Goal: Task Accomplishment & Management: Manage account settings

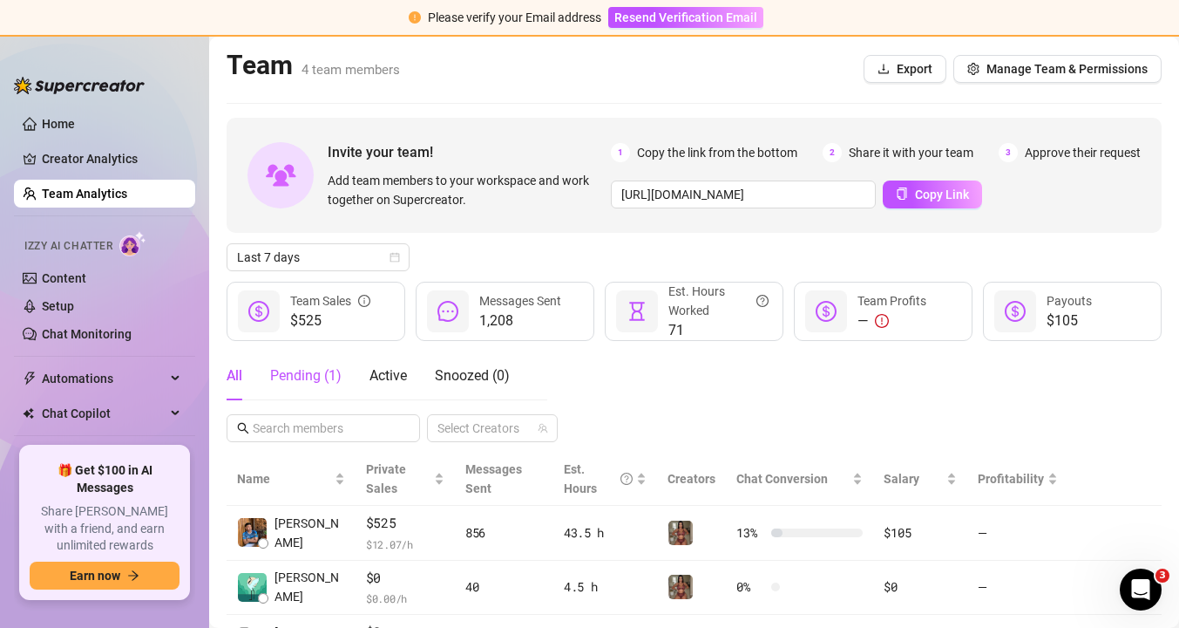
click at [292, 373] on div "Pending ( 1 )" at bounding box center [305, 375] width 71 height 21
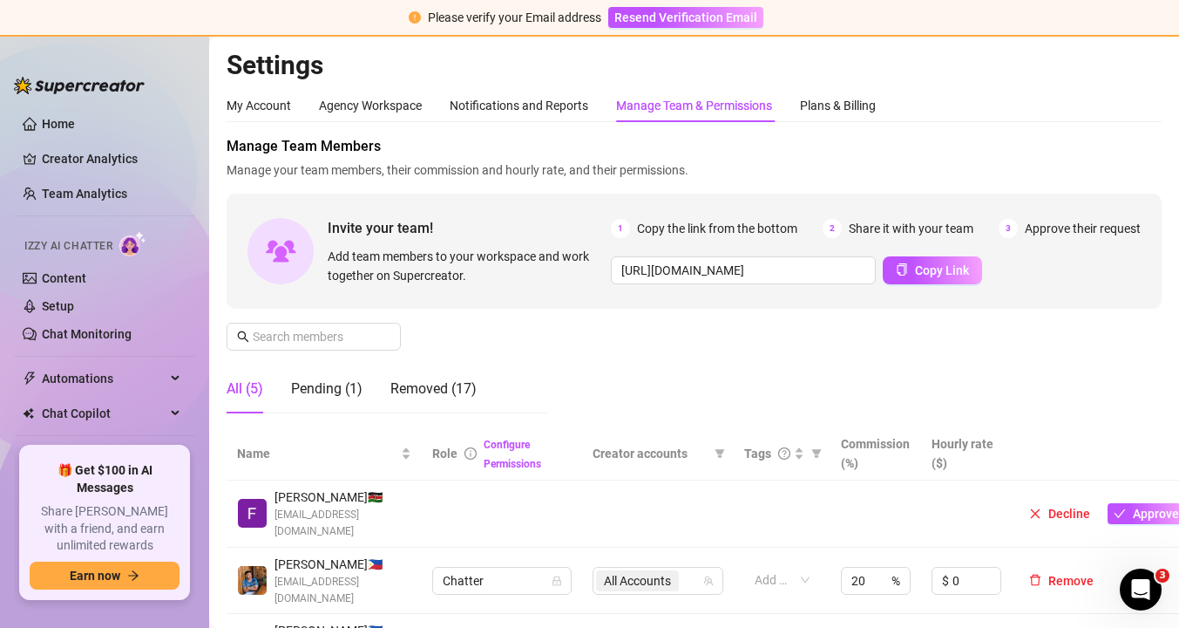
click at [1149, 517] on td "Decline Approve" at bounding box center [1104, 513] width 184 height 67
click at [1149, 508] on span "Approve" at bounding box center [1156, 513] width 46 height 14
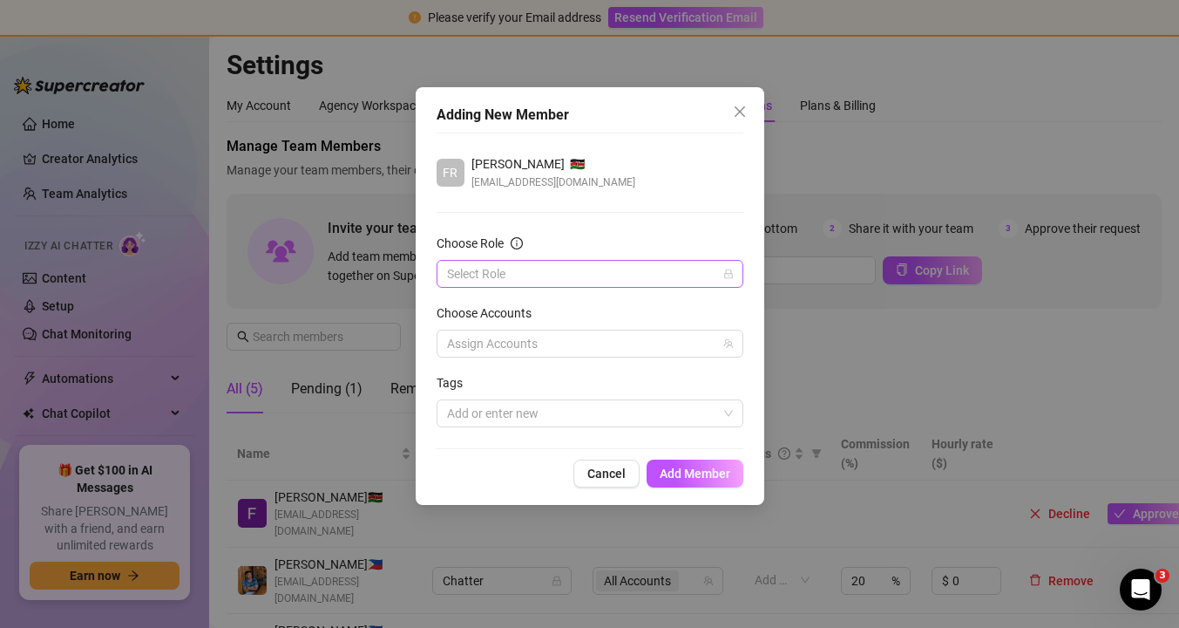
click at [731, 274] on icon "lock" at bounding box center [729, 274] width 10 height 10
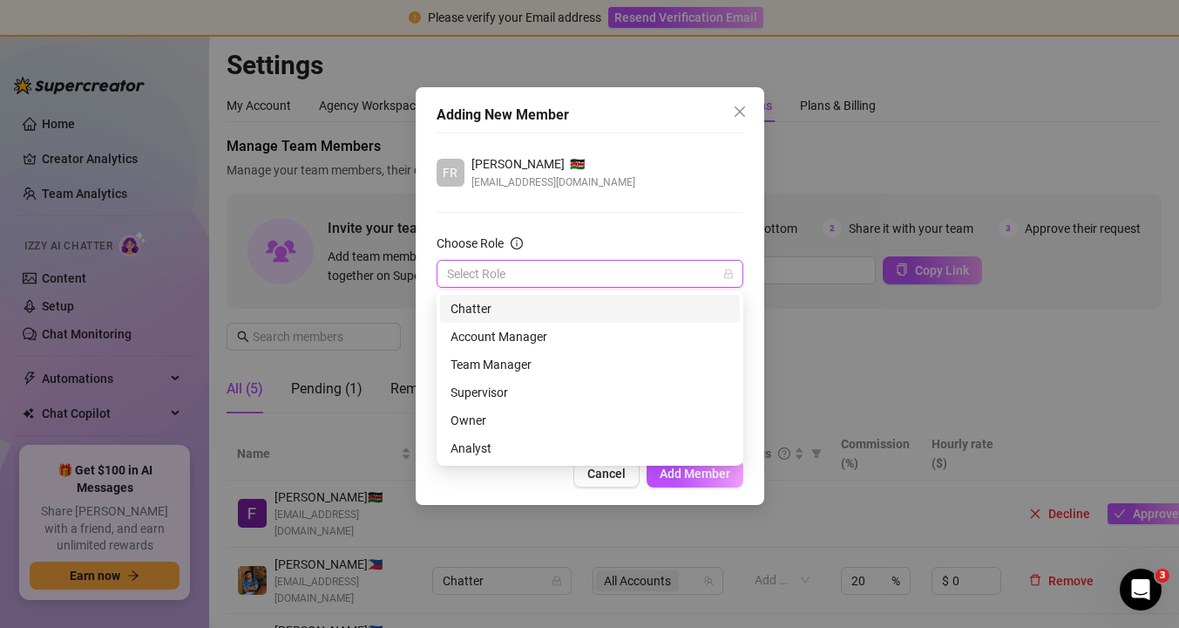
click at [569, 267] on input "Choose Role" at bounding box center [582, 274] width 270 height 26
click at [556, 312] on div "Chatter" at bounding box center [590, 308] width 279 height 19
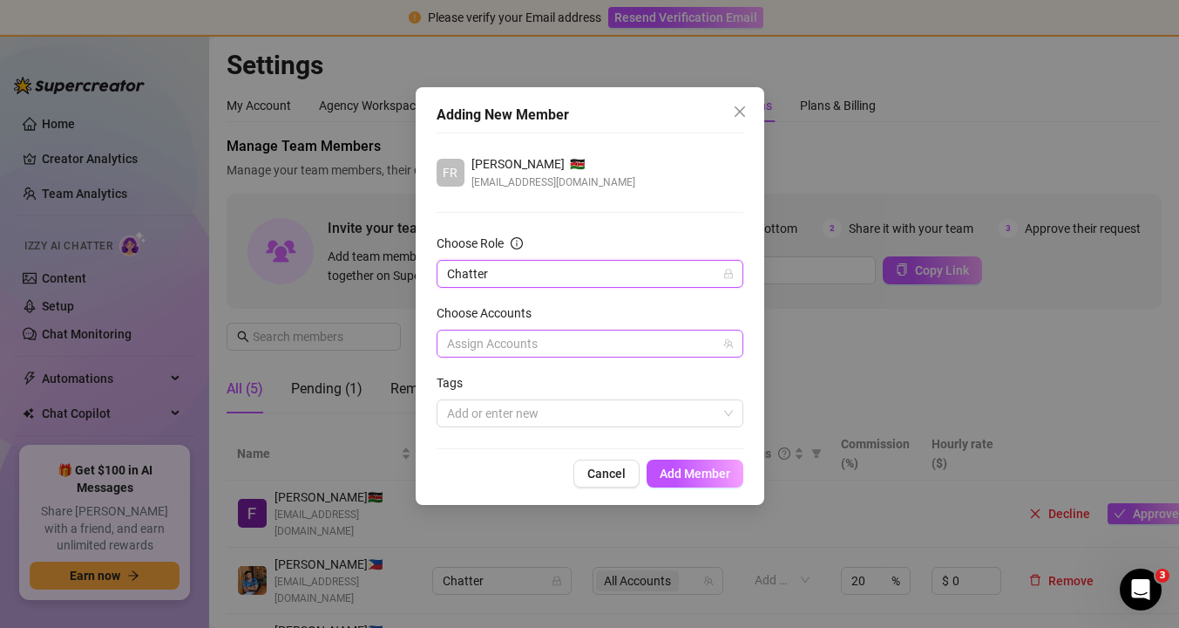
click at [565, 348] on div at bounding box center [581, 343] width 282 height 24
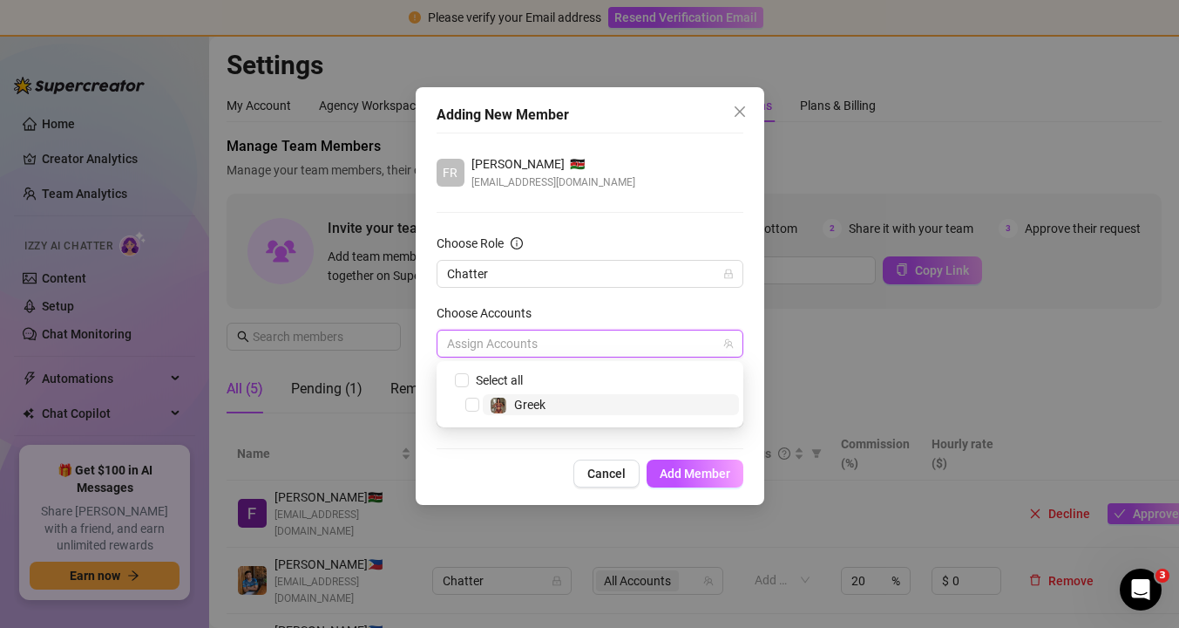
click at [570, 409] on span "Greek" at bounding box center [611, 404] width 256 height 21
checkbox input "true"
click at [622, 297] on form "Choose Role Chatter Choose Accounts All Accounts Tags Add or enter new" at bounding box center [590, 331] width 307 height 194
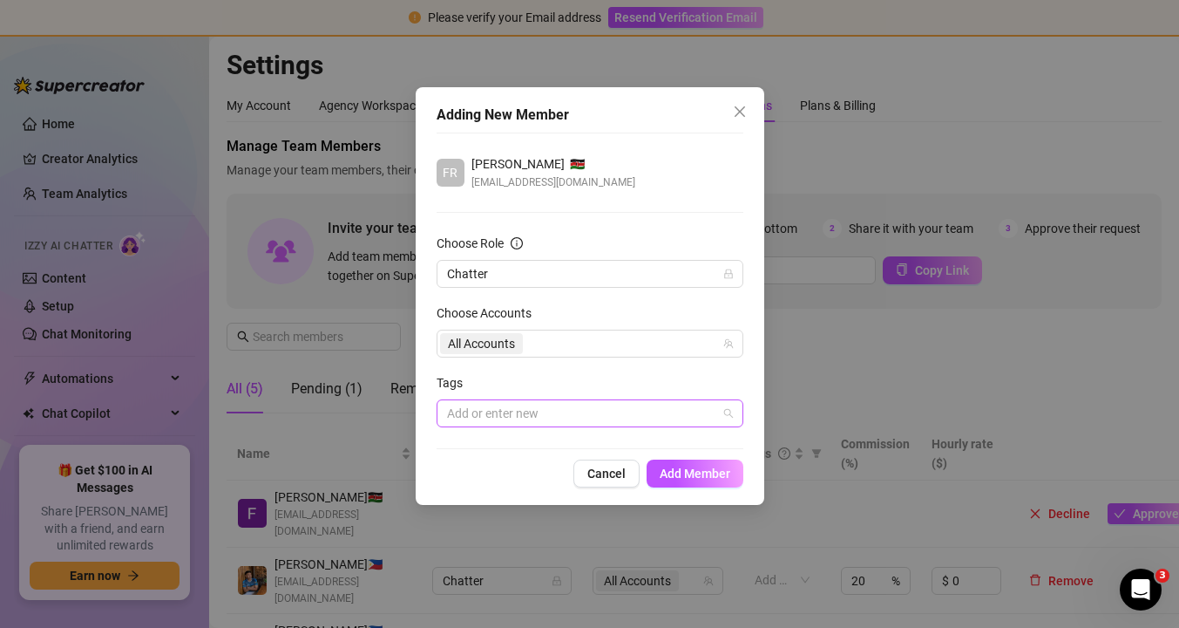
click at [553, 420] on div at bounding box center [581, 413] width 282 height 24
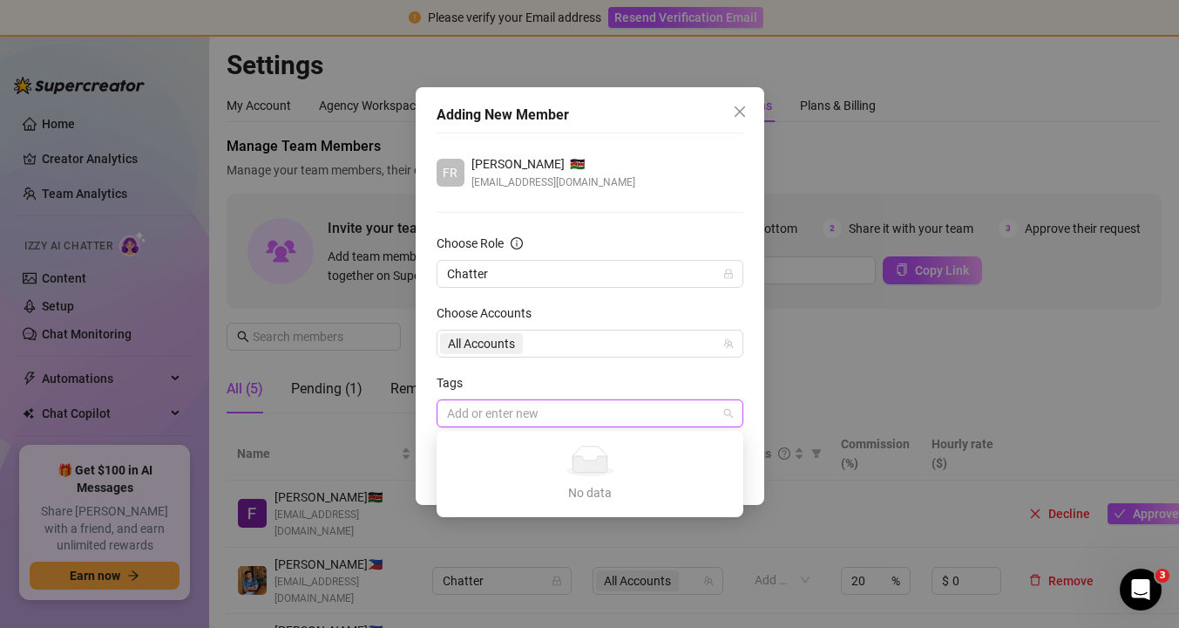
click at [622, 379] on div "Tags" at bounding box center [590, 386] width 307 height 26
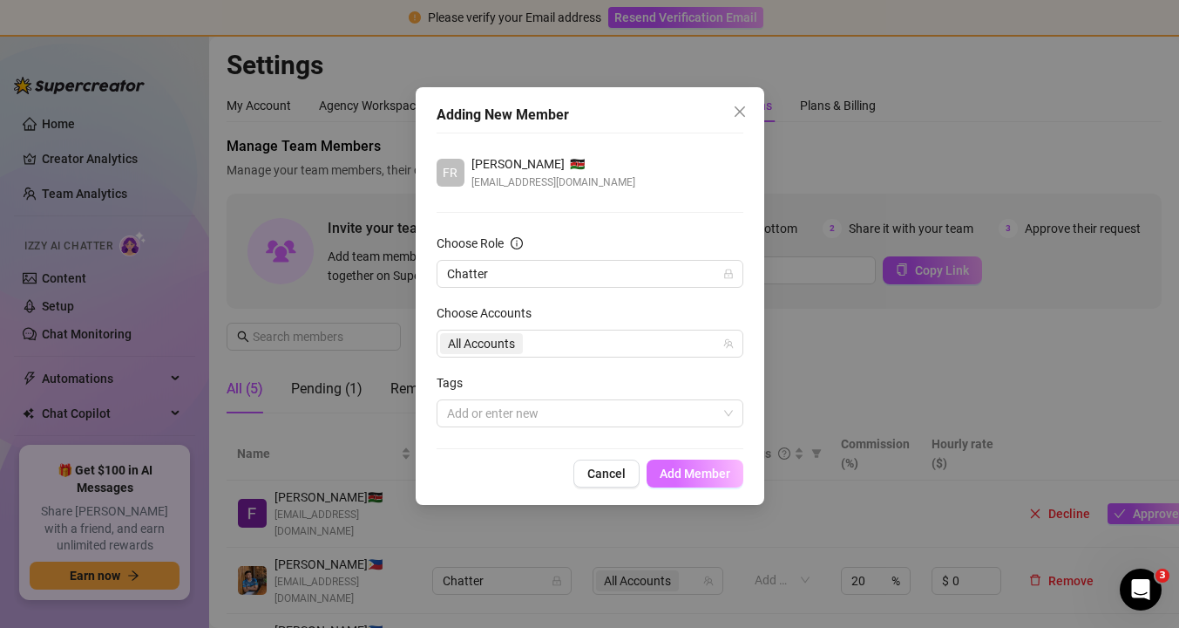
click at [701, 471] on span "Add Member" at bounding box center [695, 473] width 71 height 14
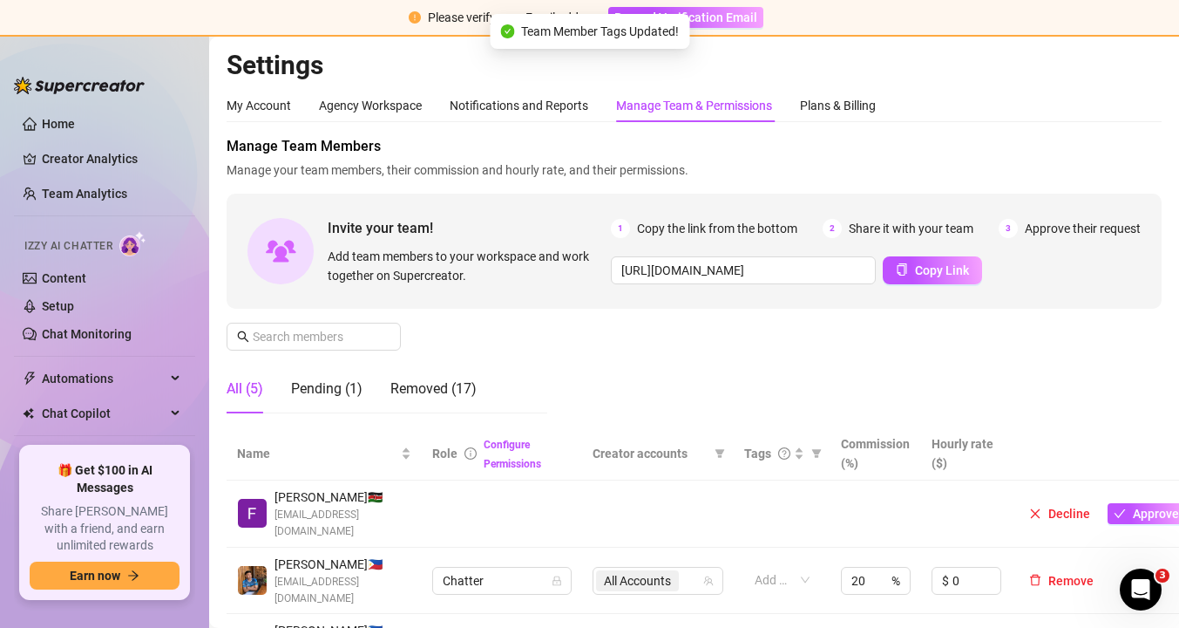
click at [257, 391] on div "All (5)" at bounding box center [245, 388] width 37 height 21
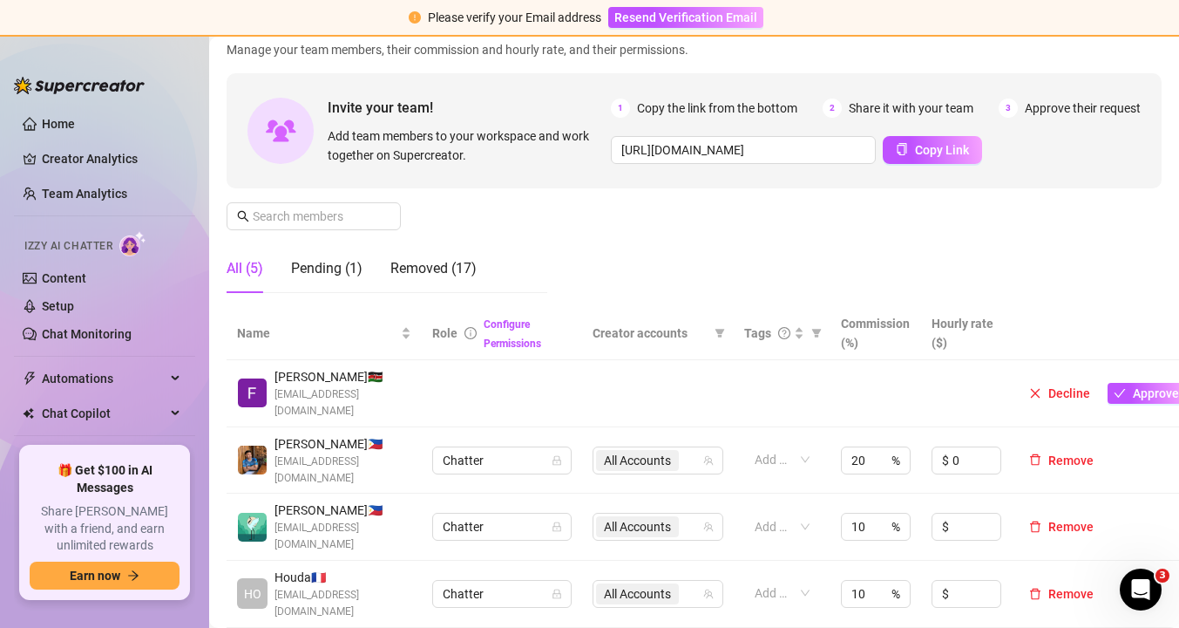
scroll to position [176, 0]
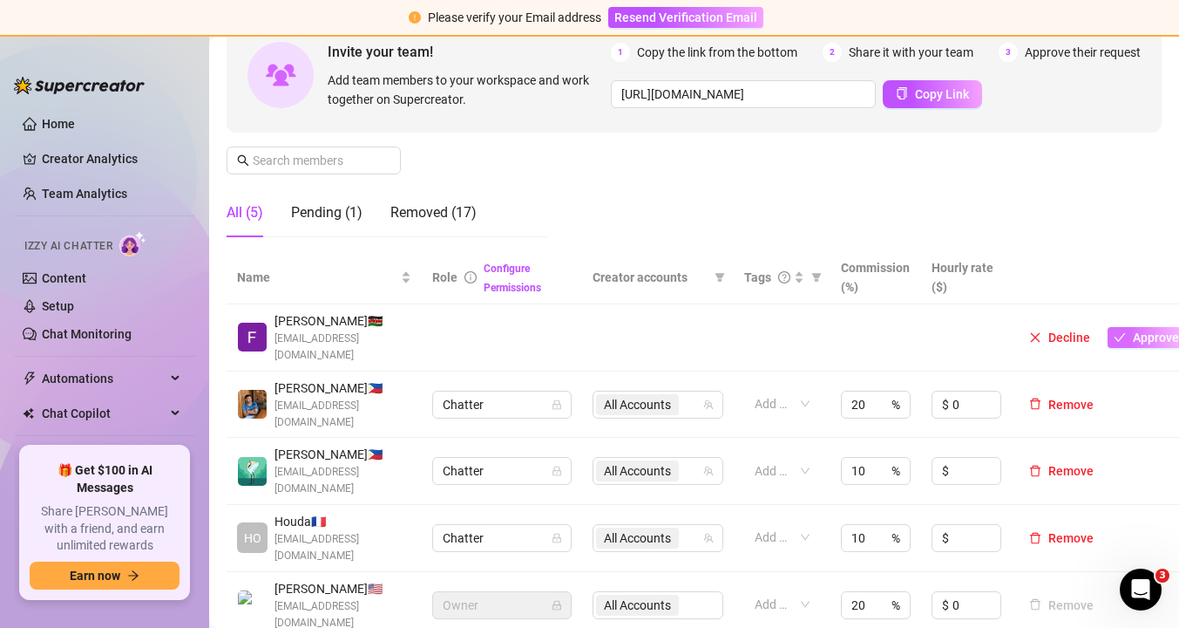
click at [1156, 330] on span "Approve" at bounding box center [1156, 337] width 46 height 14
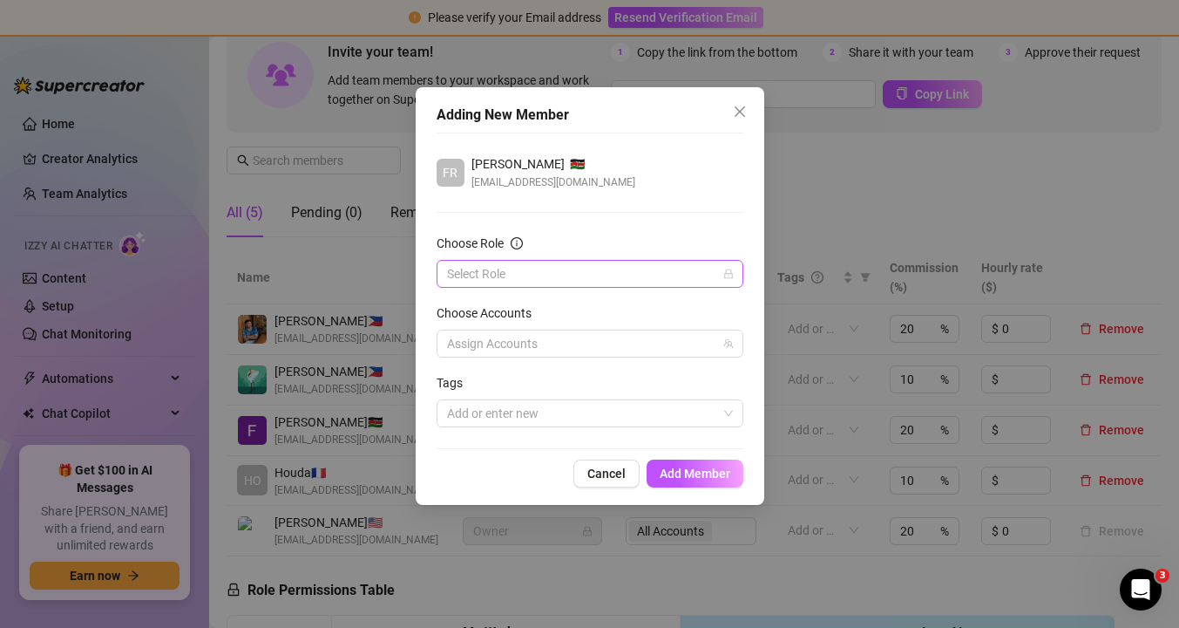
click at [706, 278] on input "Choose Role" at bounding box center [582, 274] width 270 height 26
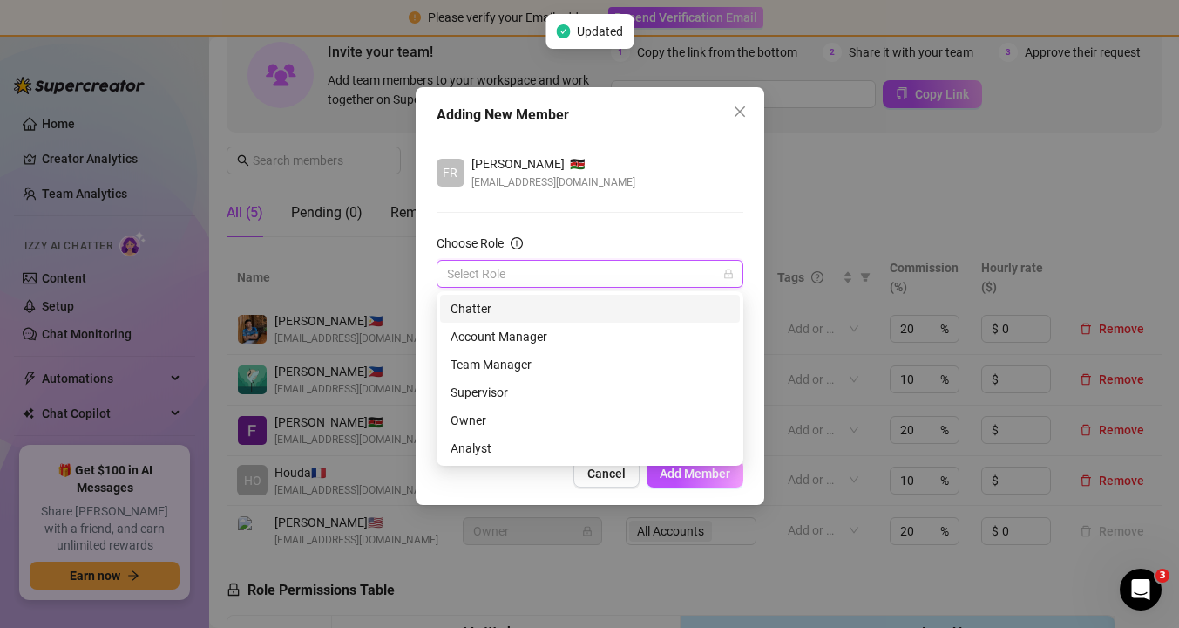
click at [593, 314] on div "Chatter" at bounding box center [590, 308] width 279 height 19
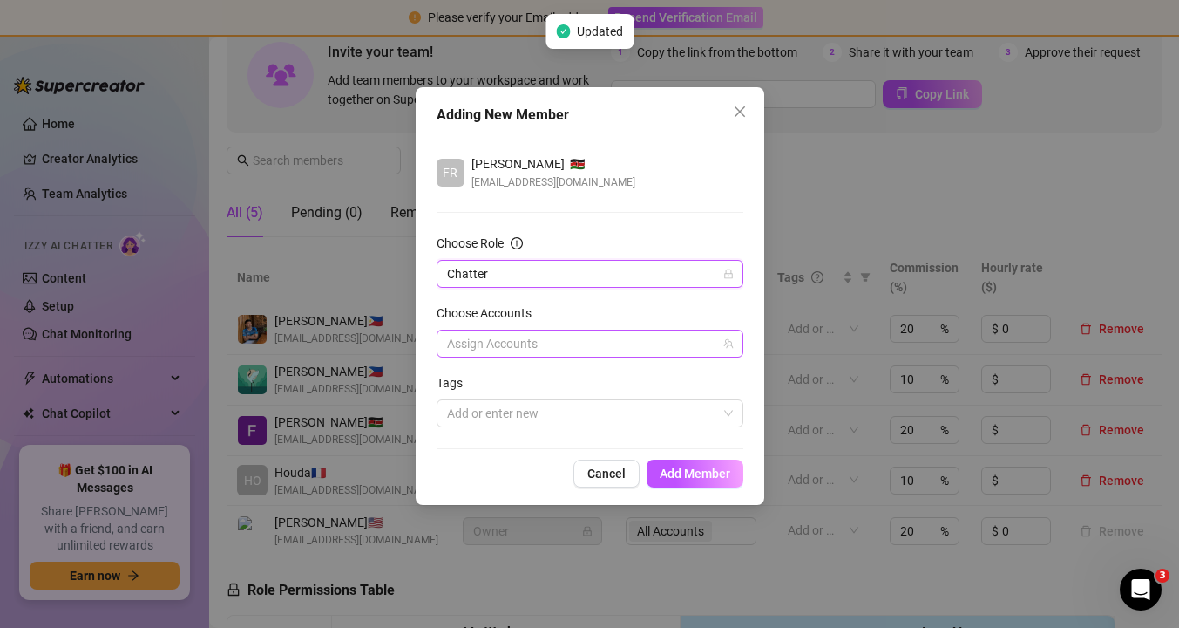
click at [584, 349] on div at bounding box center [581, 343] width 282 height 24
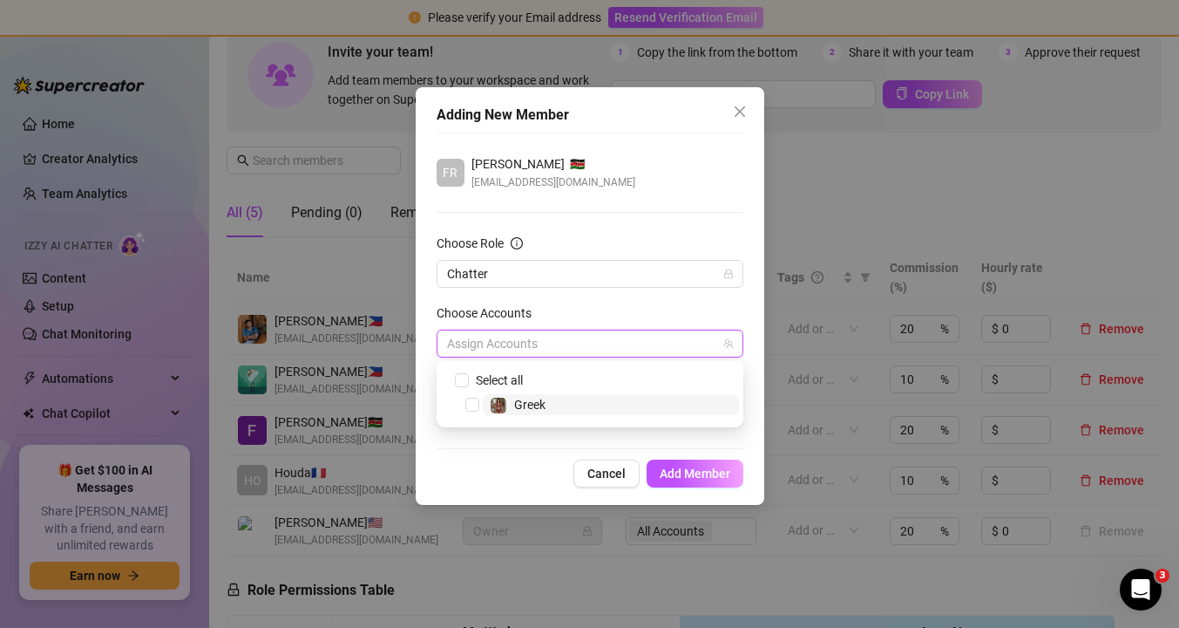
click at [589, 411] on span "Greek" at bounding box center [611, 404] width 256 height 21
checkbox input "true"
click at [682, 466] on span "Add Member" at bounding box center [695, 473] width 71 height 14
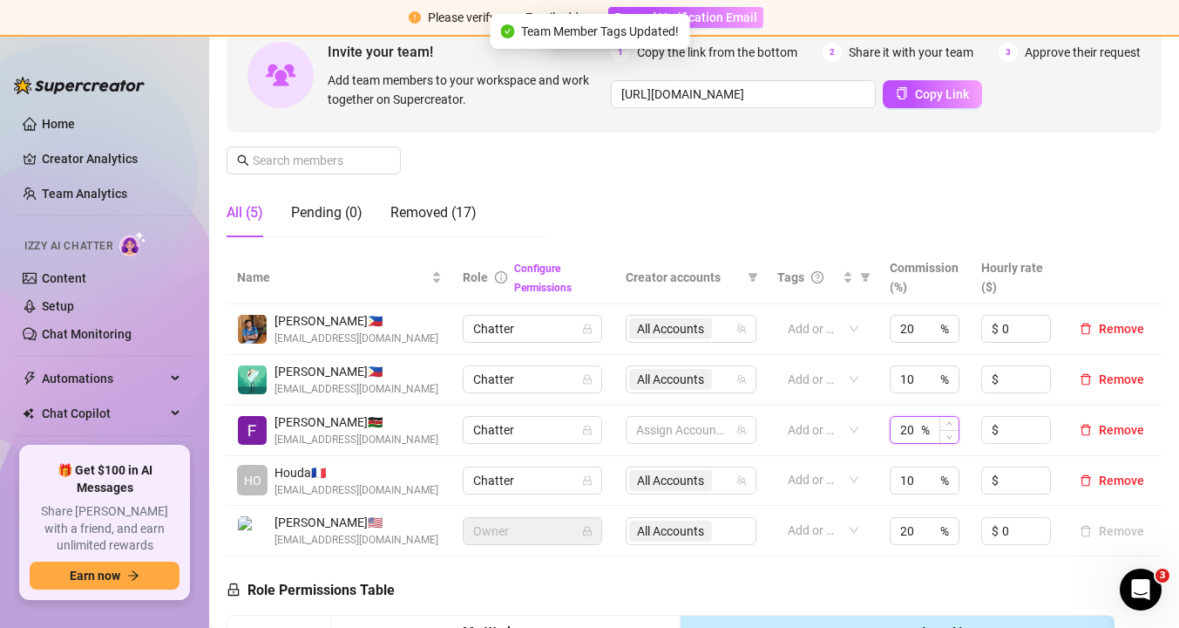
click at [916, 429] on input "20" at bounding box center [909, 430] width 17 height 26
type input "2"
type input "1"
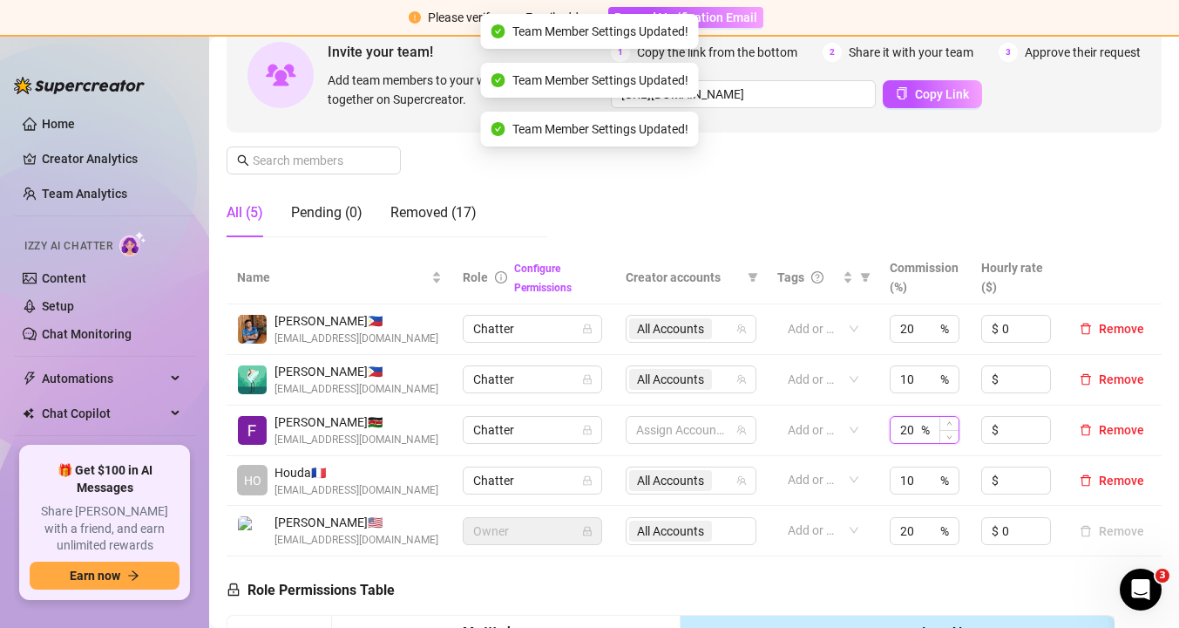
scroll to position [0, 0]
type input "2"
type input "10"
click at [1106, 244] on div "Manage Team Members Manage your team members, their commission and hourly rate,…" at bounding box center [694, 105] width 935 height 291
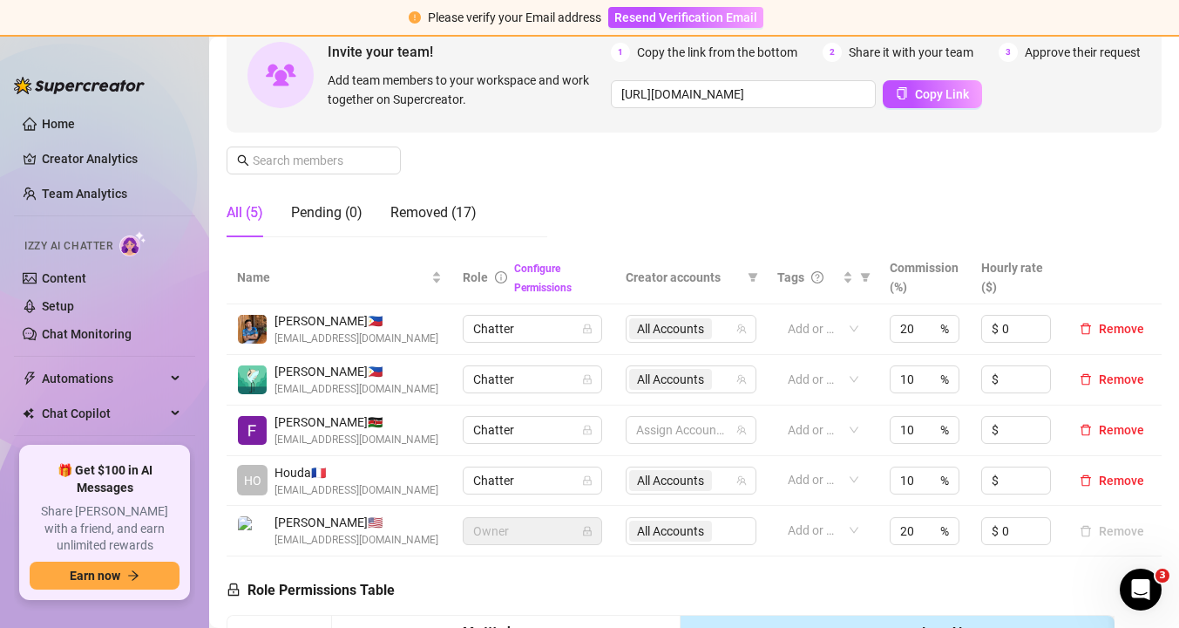
click at [242, 220] on div "All (5)" at bounding box center [245, 212] width 37 height 21
